Goal: Transaction & Acquisition: Book appointment/travel/reservation

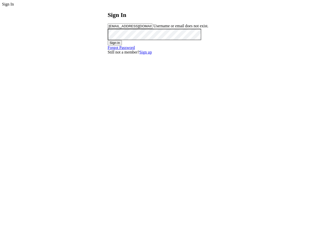
click at [65, 53] on div "Sign In Sign In [EMAIL_ADDRESS][DOMAIN_NAME] Username or email does not exist. …" at bounding box center [158, 28] width 312 height 53
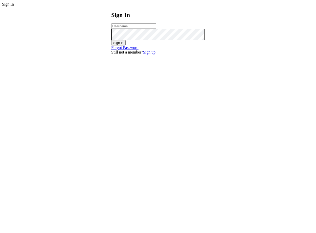
type input "[EMAIL_ADDRESS][DOMAIN_NAME]"
click at [2, 2] on icon at bounding box center [2, 2] width 0 height 0
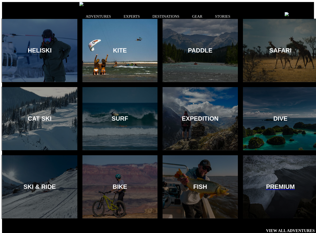
click at [131, 69] on div at bounding box center [120, 50] width 77 height 64
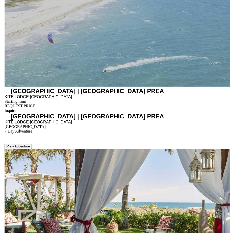
scroll to position [1251, 0]
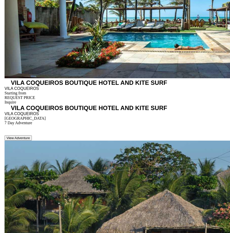
scroll to position [1666, 0]
